Goal: Navigation & Orientation: Find specific page/section

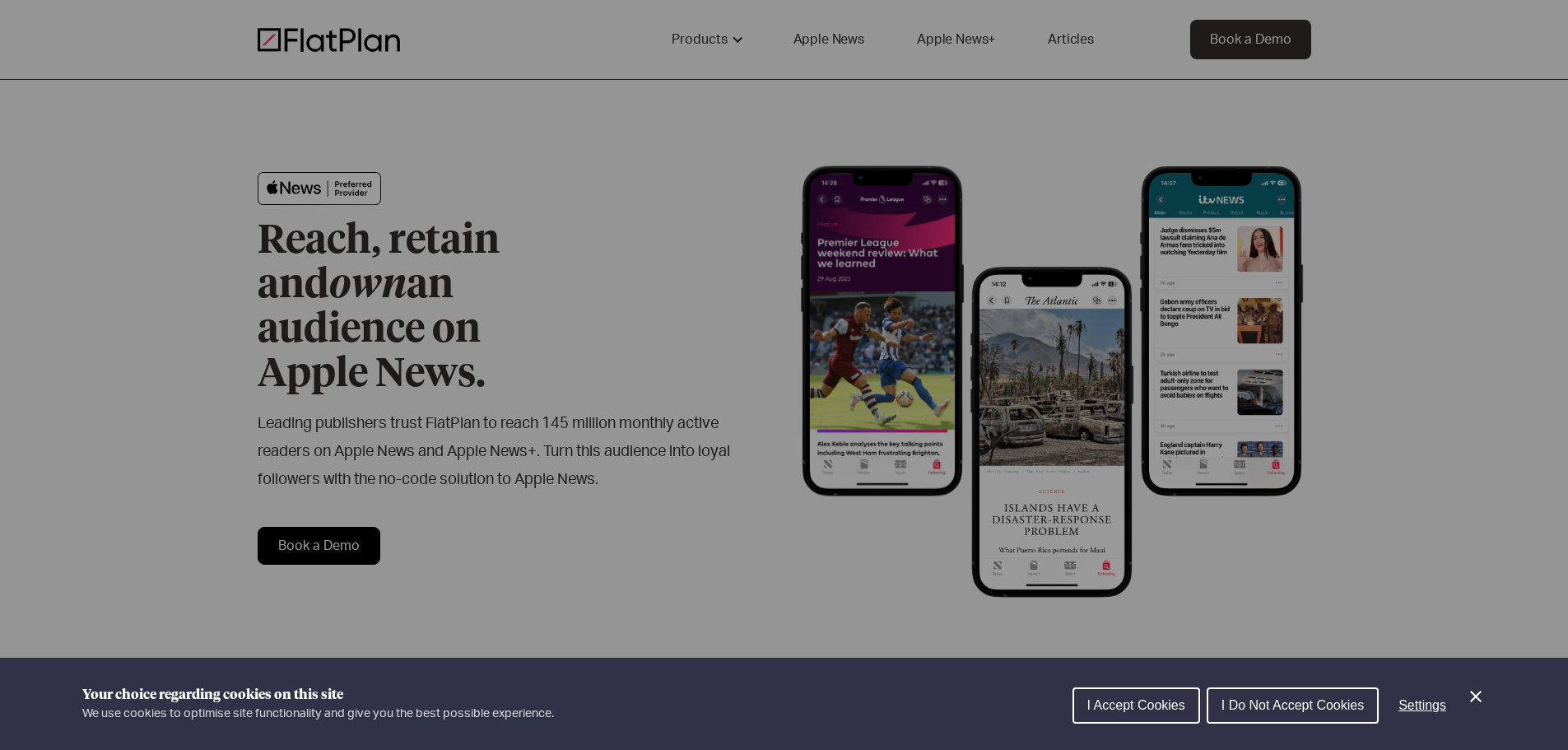
click at [712, 44] on div "Cookie preferences" at bounding box center [784, 375] width 1568 height 750
click at [1153, 711] on span "I Accept Cookies" at bounding box center [1136, 705] width 98 height 14
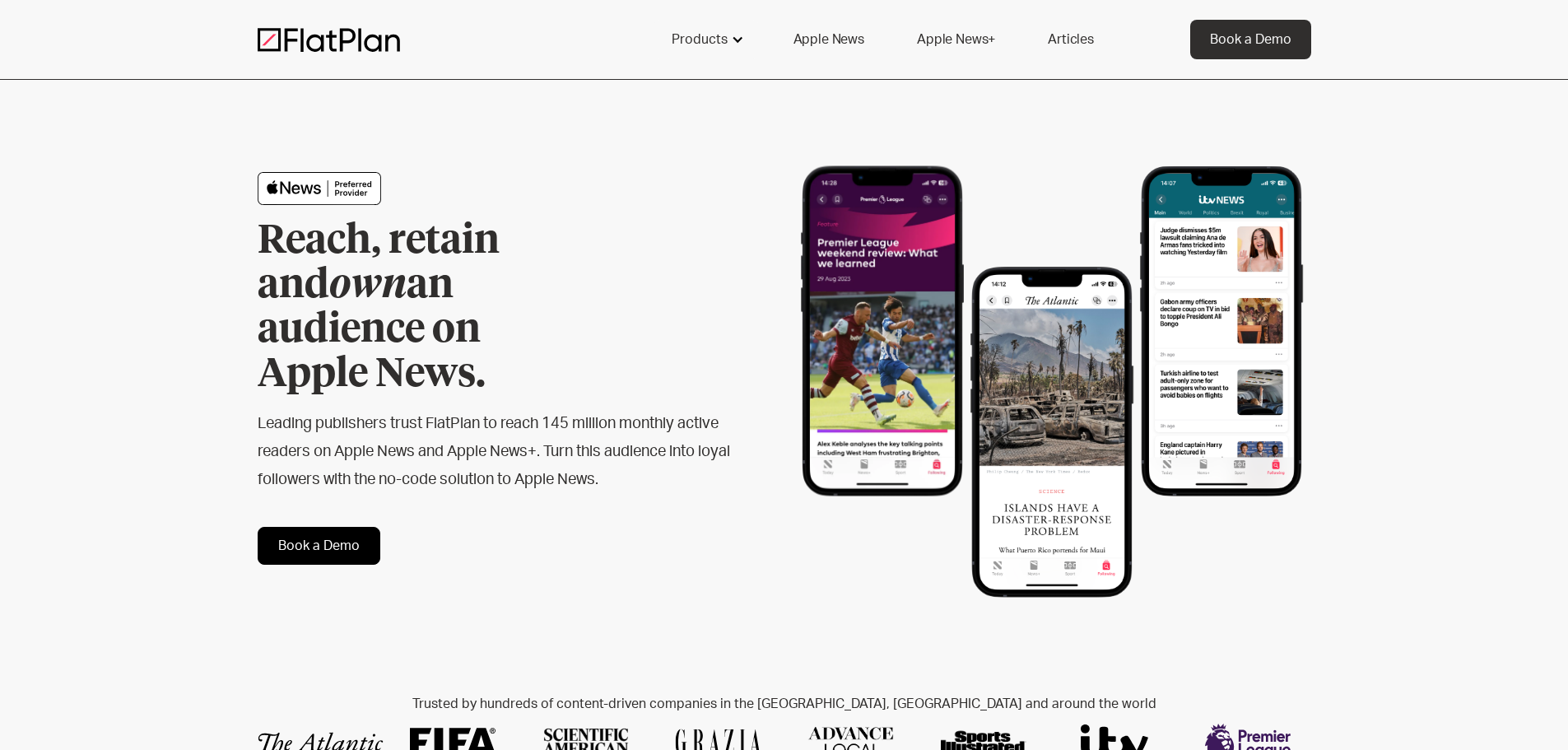
click at [716, 39] on div "Products" at bounding box center [699, 39] width 56 height 20
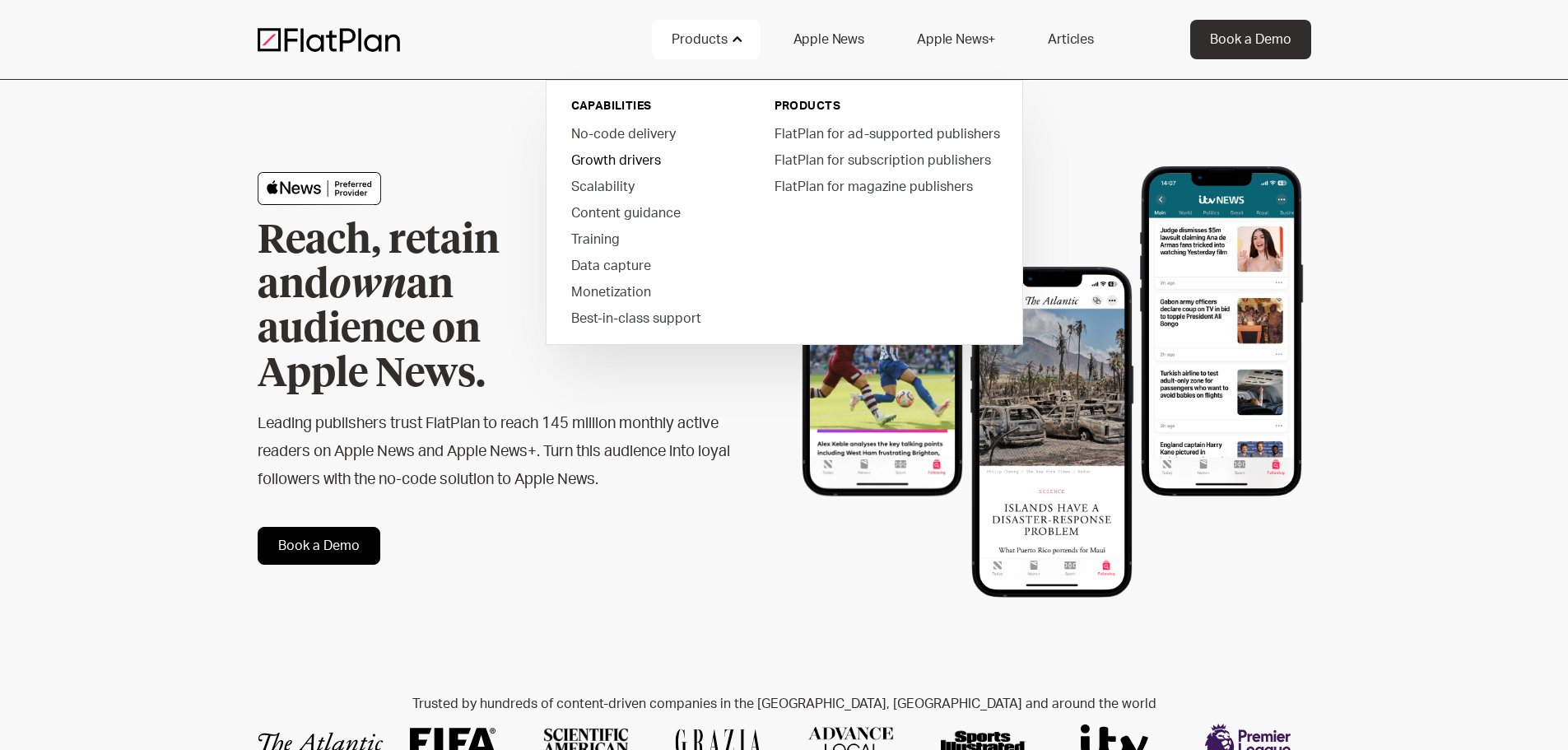
click at [618, 160] on link "Growth drivers" at bounding box center [651, 160] width 187 height 26
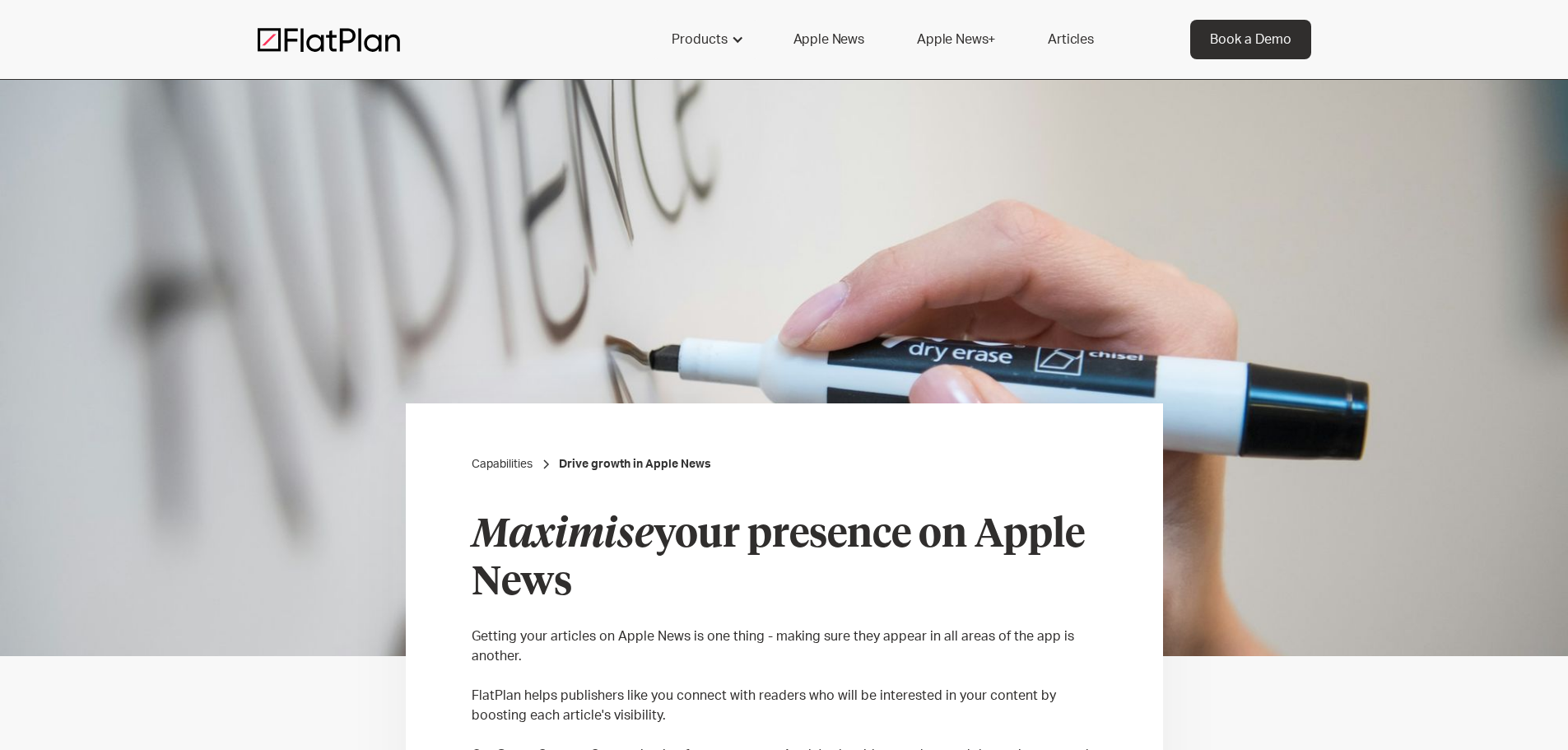
click at [839, 29] on link "Apple News" at bounding box center [829, 39] width 111 height 39
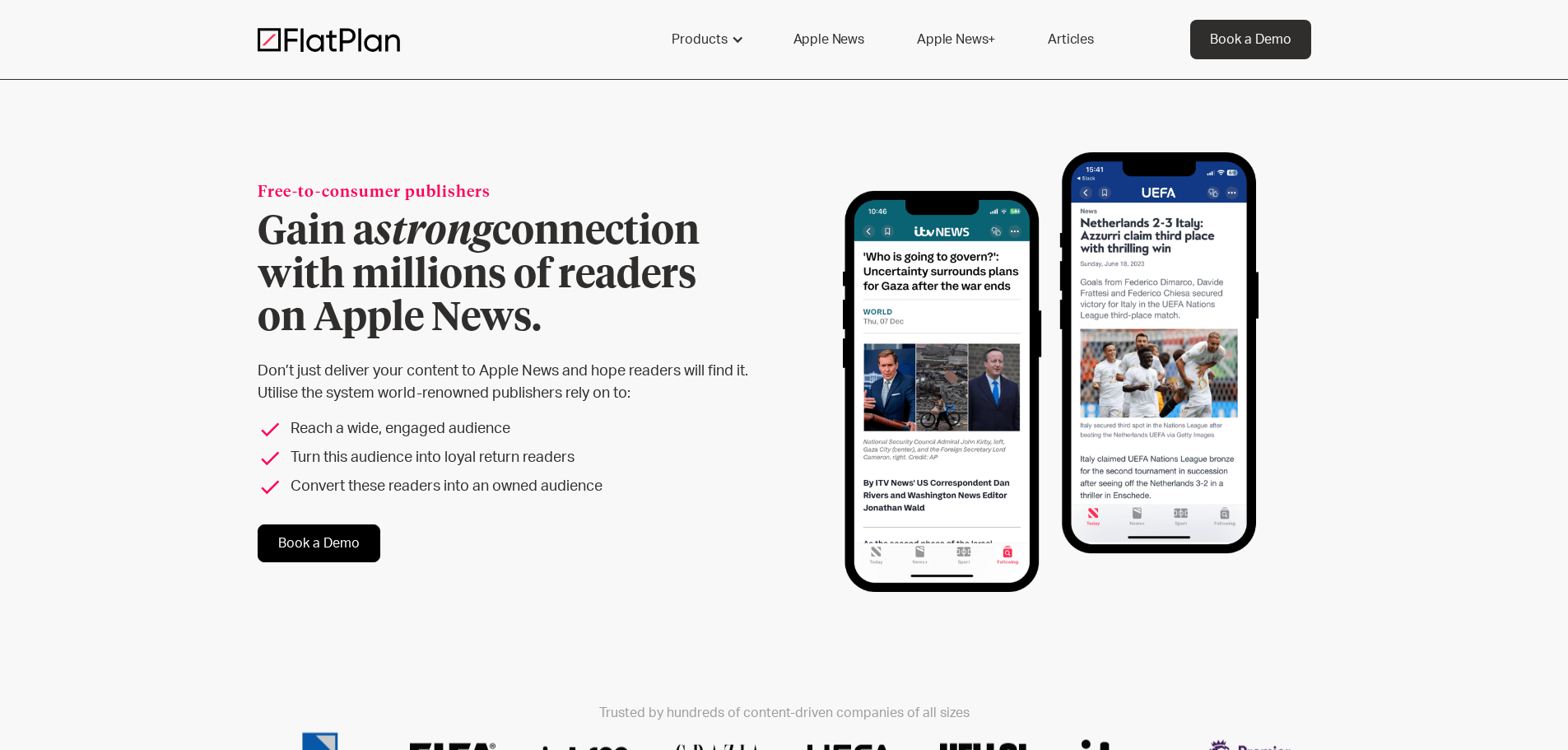
click at [962, 36] on link "Apple News+" at bounding box center [956, 39] width 118 height 39
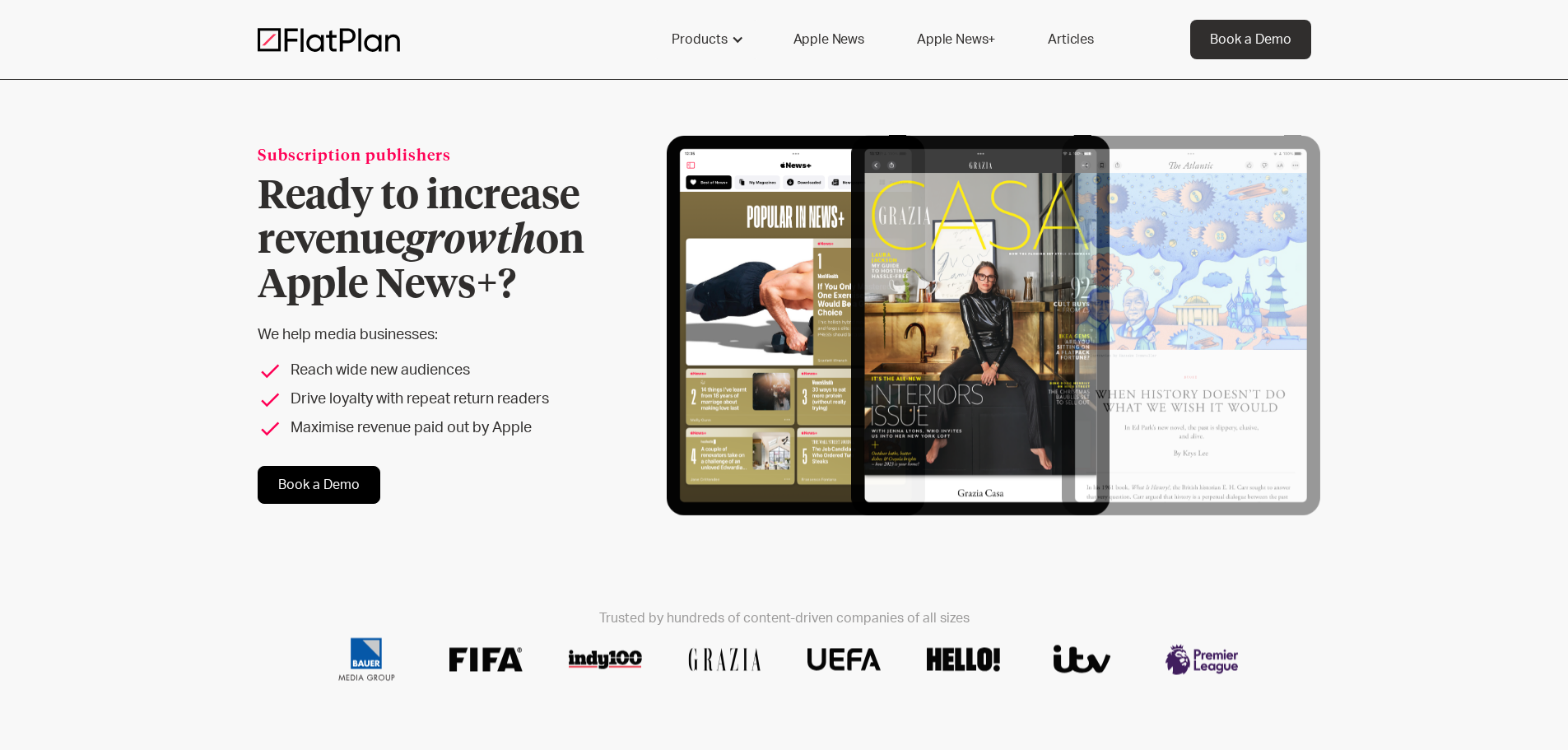
click at [1059, 36] on link "Articles" at bounding box center [1071, 39] width 86 height 39
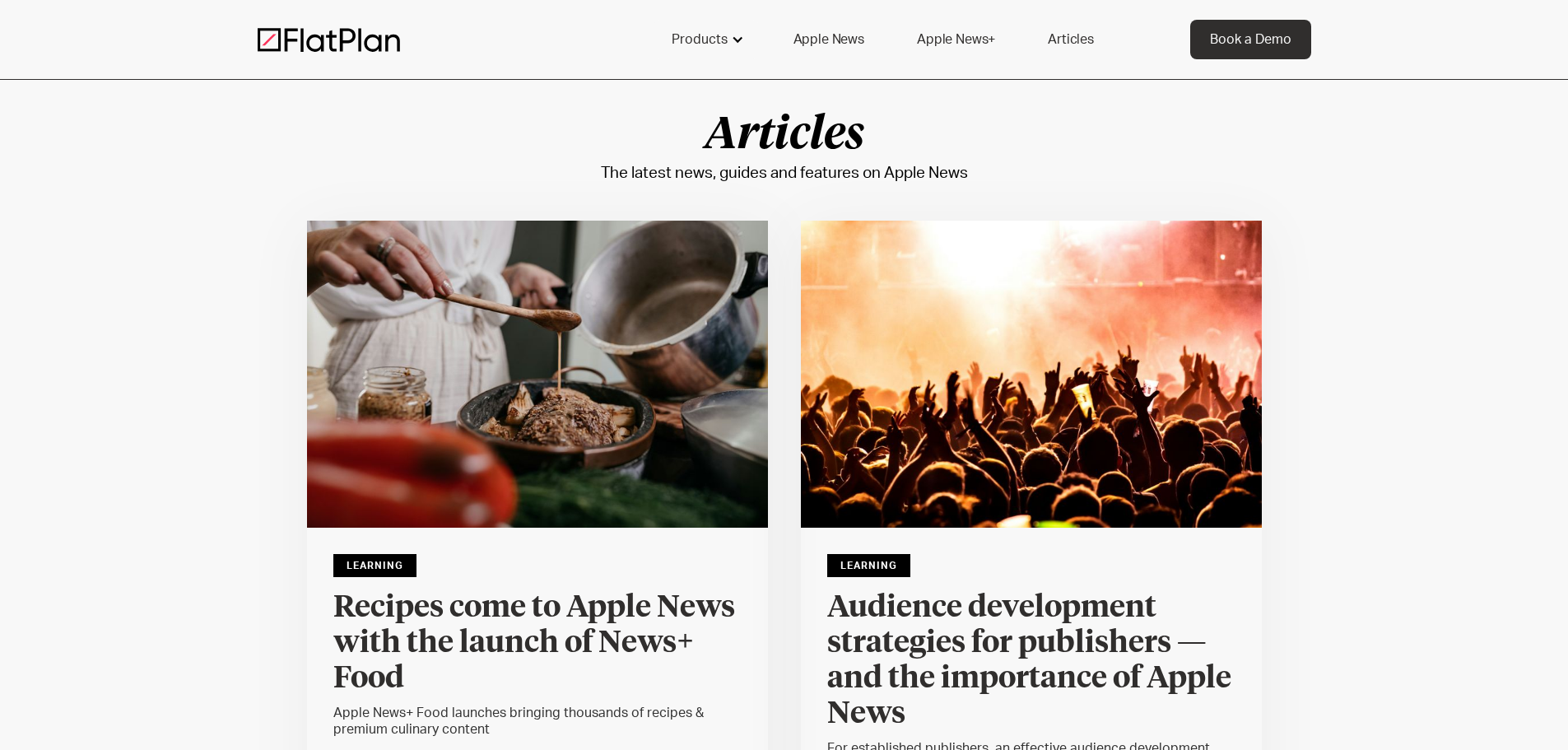
click at [711, 38] on div "Products" at bounding box center [699, 39] width 56 height 20
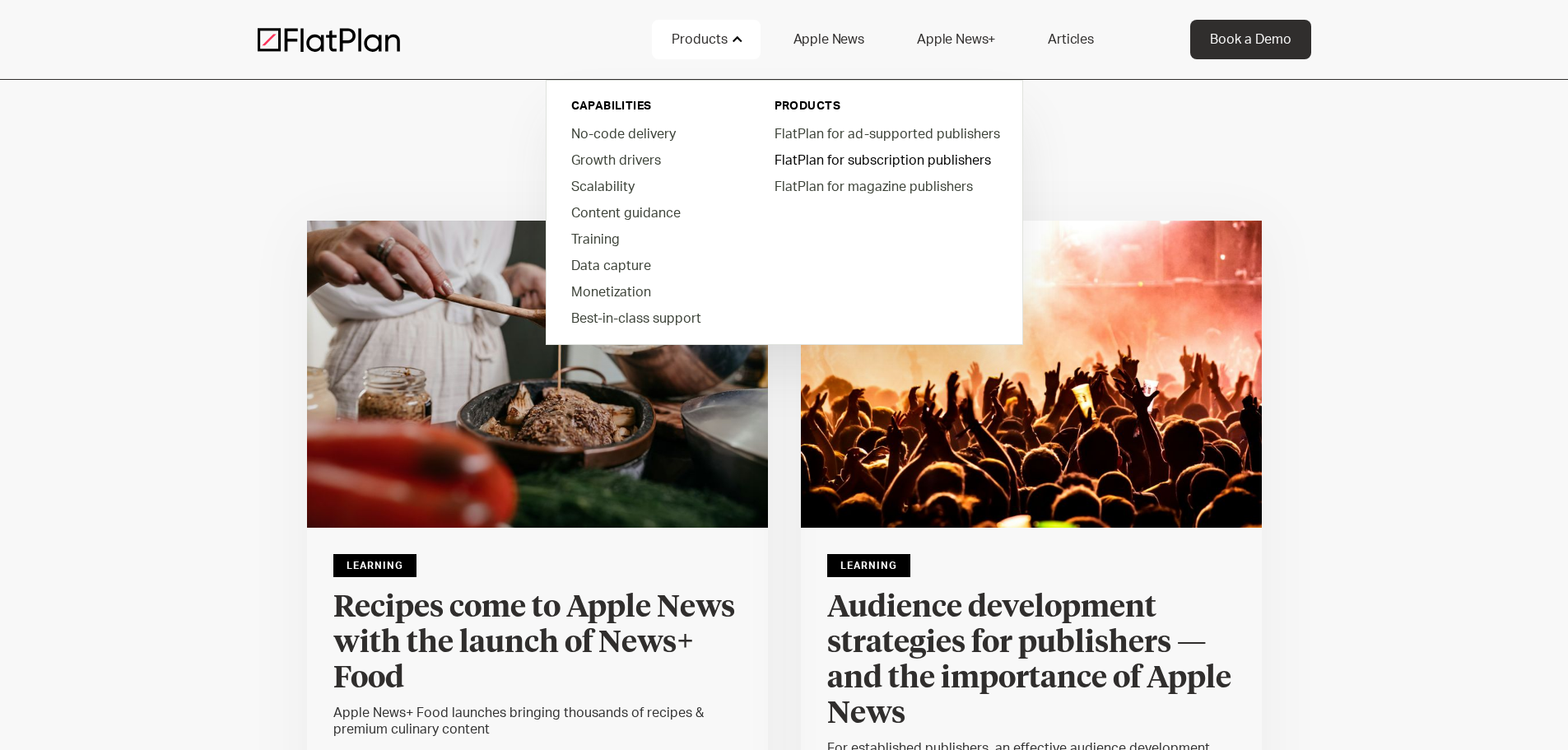
click at [855, 162] on link "FlatPlan for subscription publishers" at bounding box center [886, 160] width 249 height 26
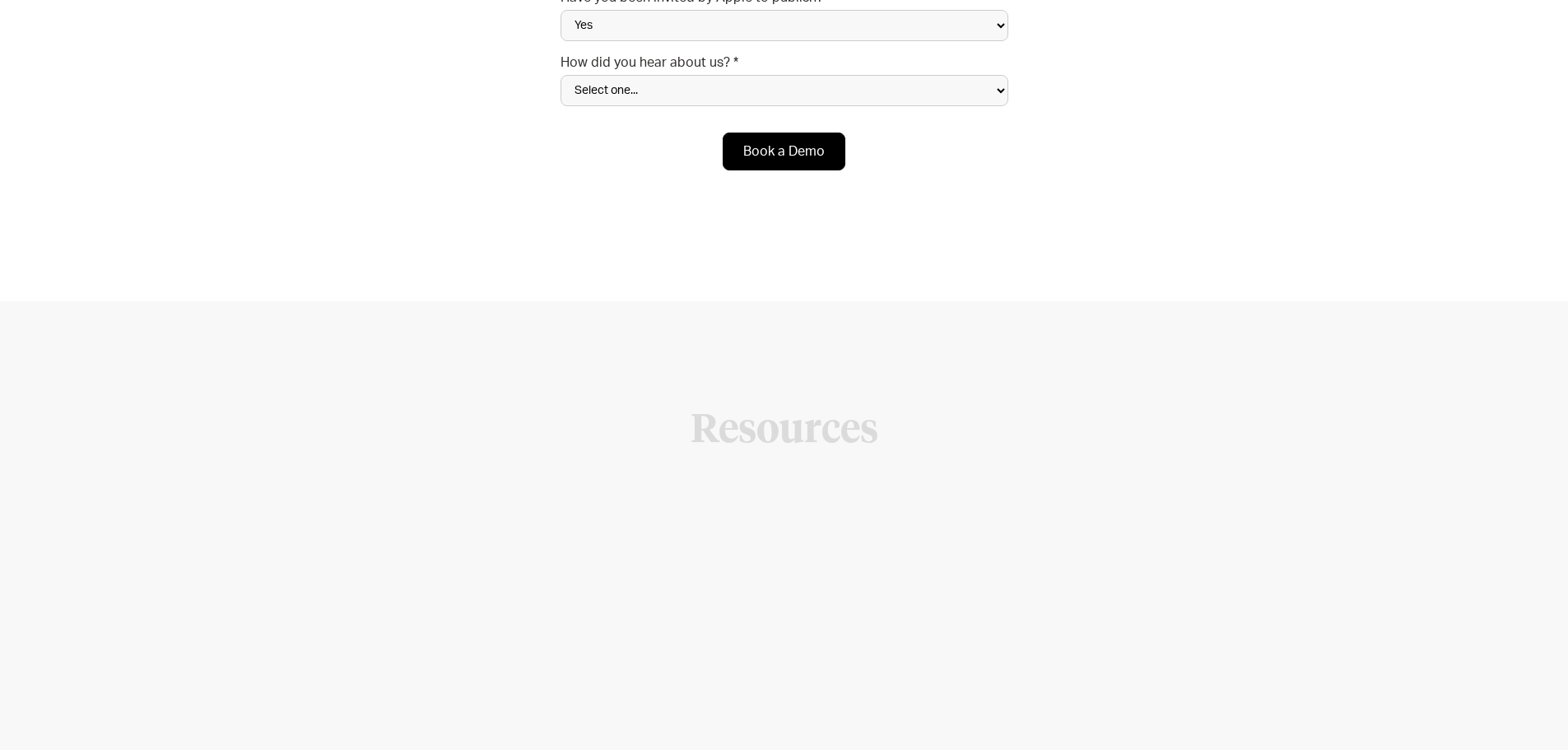
scroll to position [7476, 0]
